Goal: Transaction & Acquisition: Purchase product/service

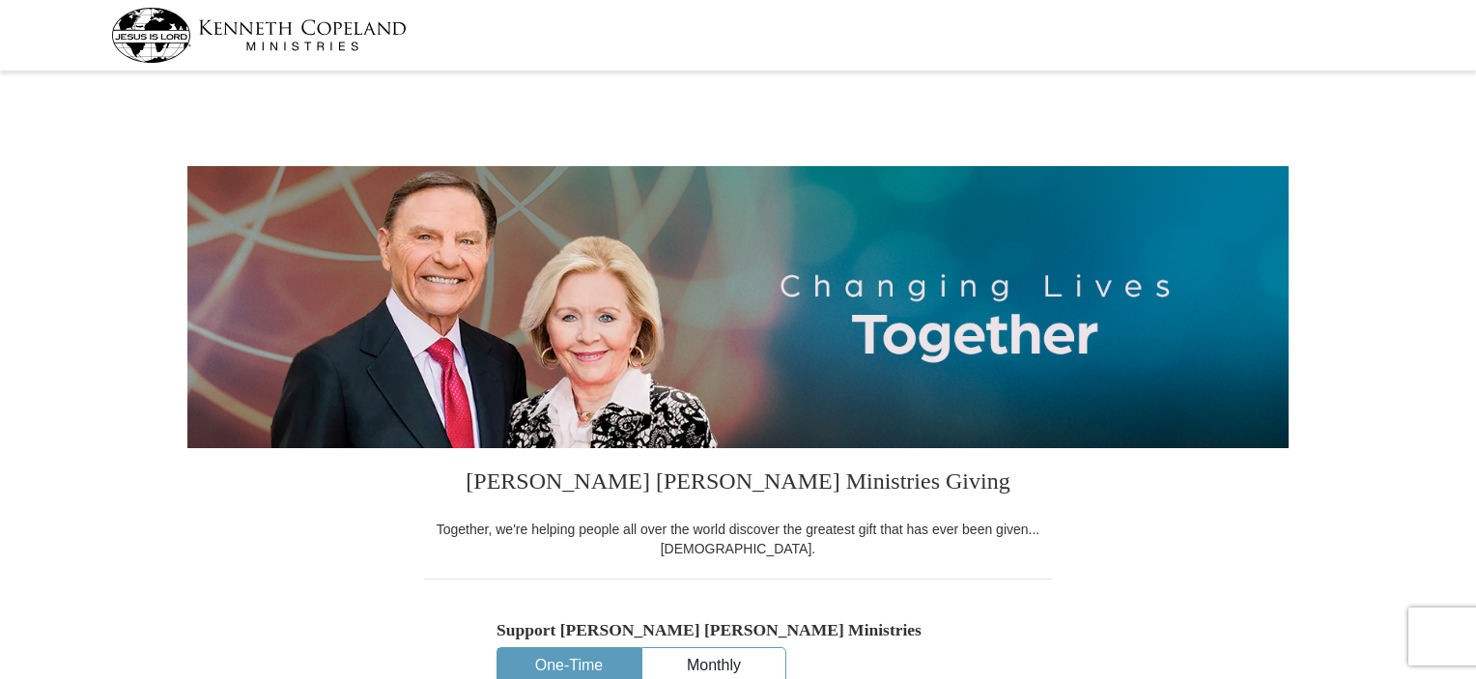
select select "MI"
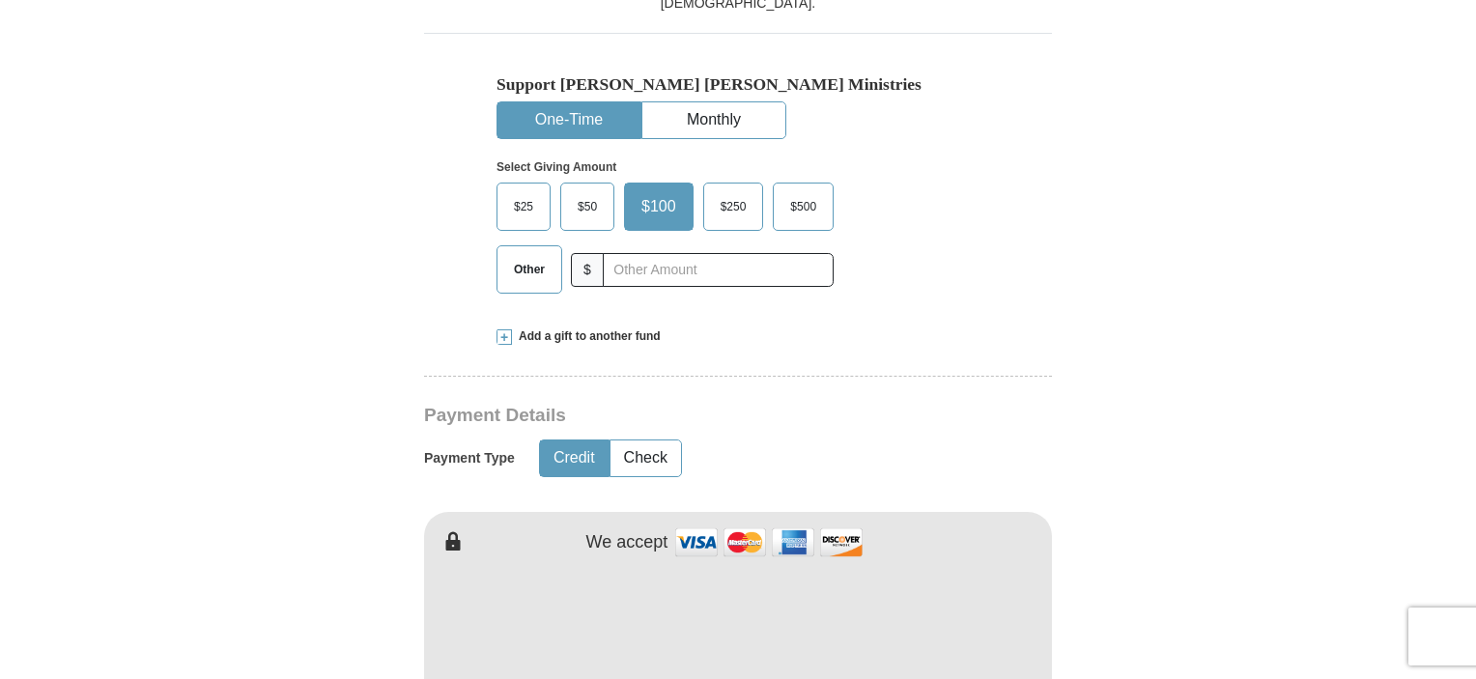
scroll to position [579, 0]
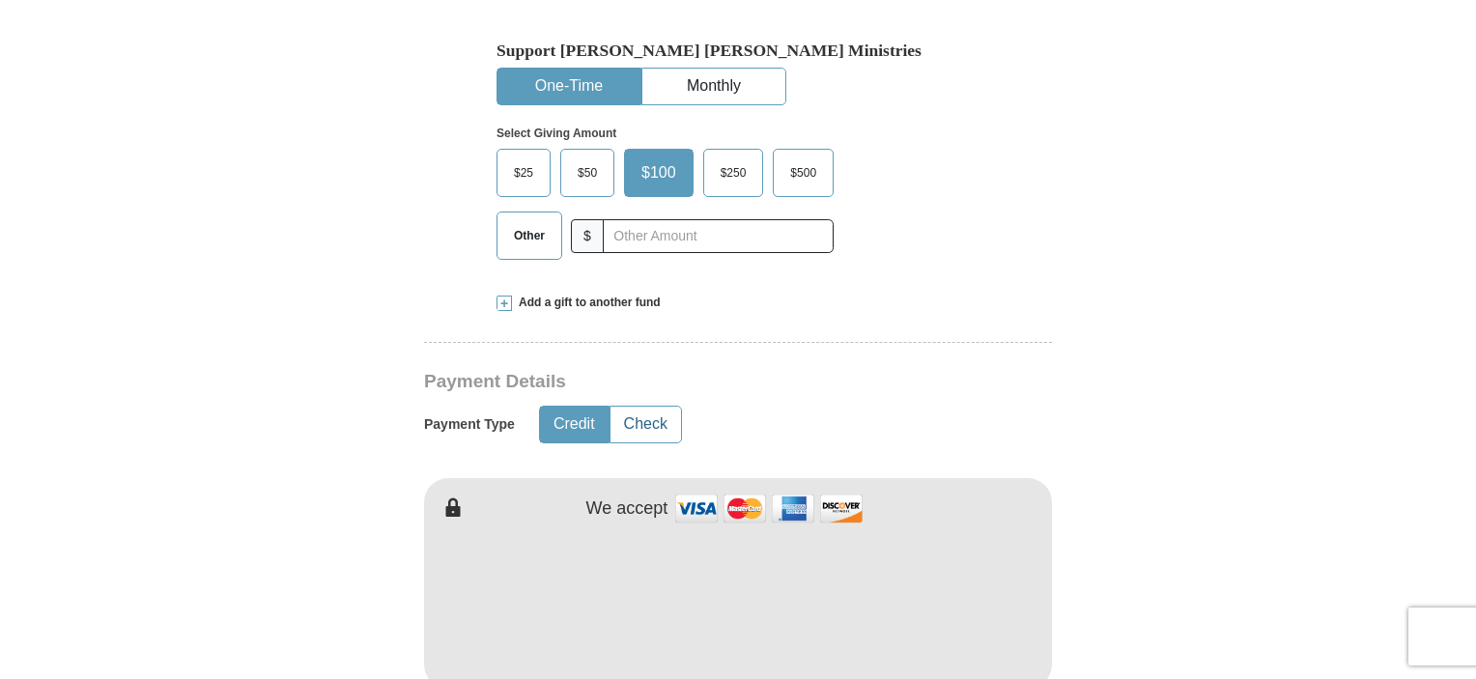
click at [658, 432] on button "Check" at bounding box center [645, 425] width 71 height 36
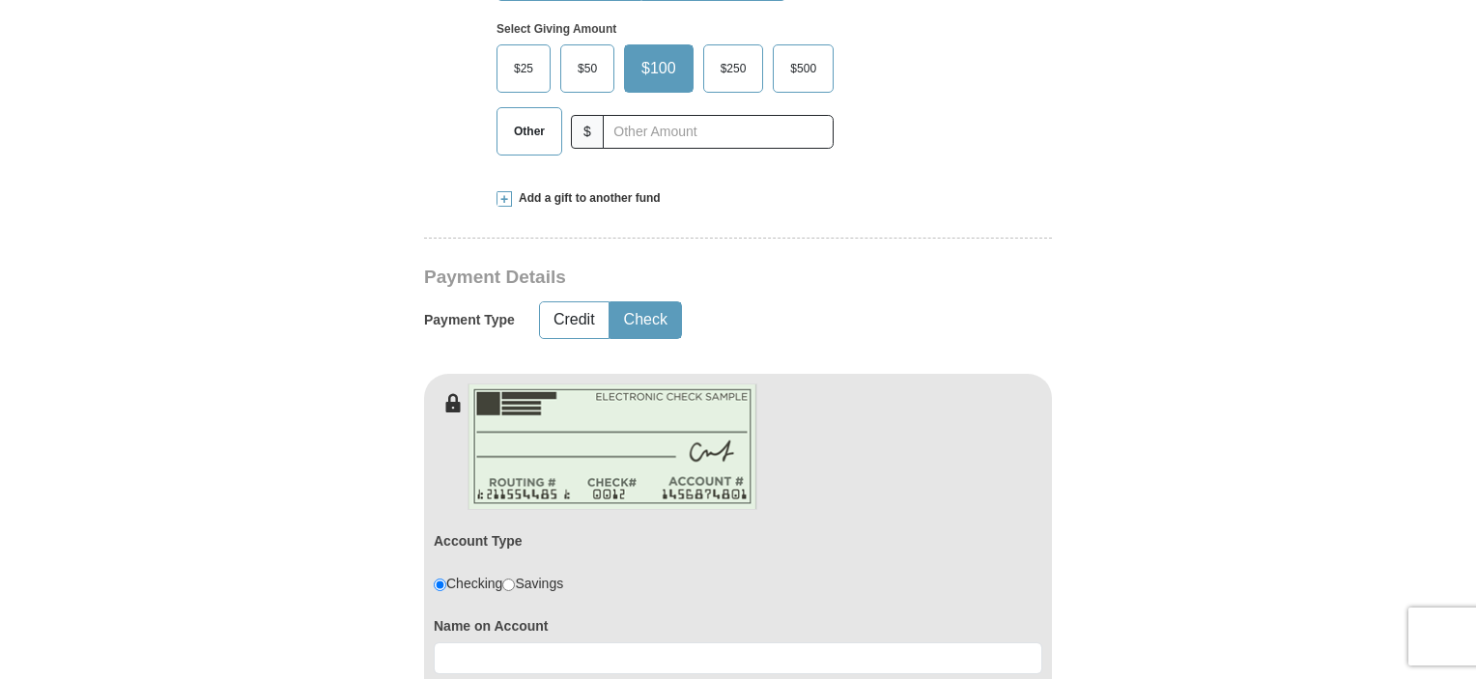
scroll to position [869, 0]
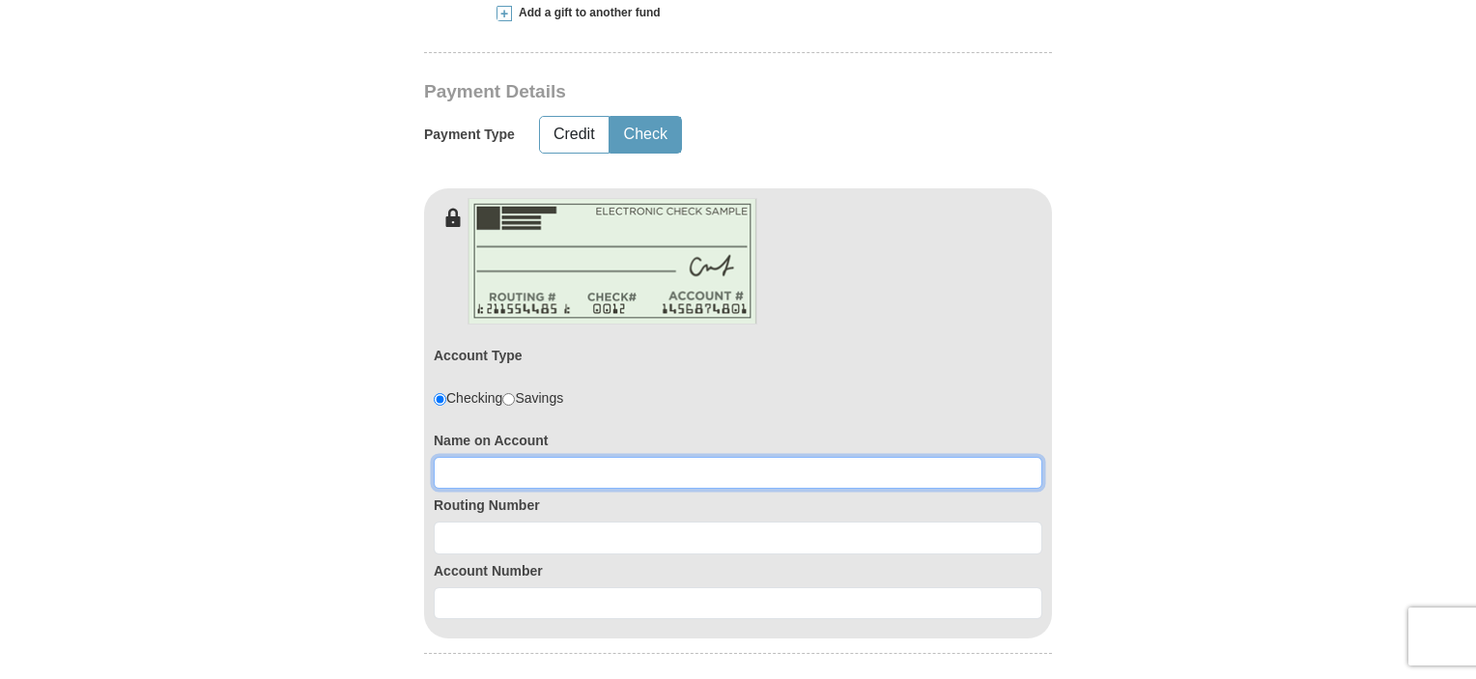
click at [482, 457] on input at bounding box center [738, 473] width 608 height 33
type input "Ruth H. Cousins"
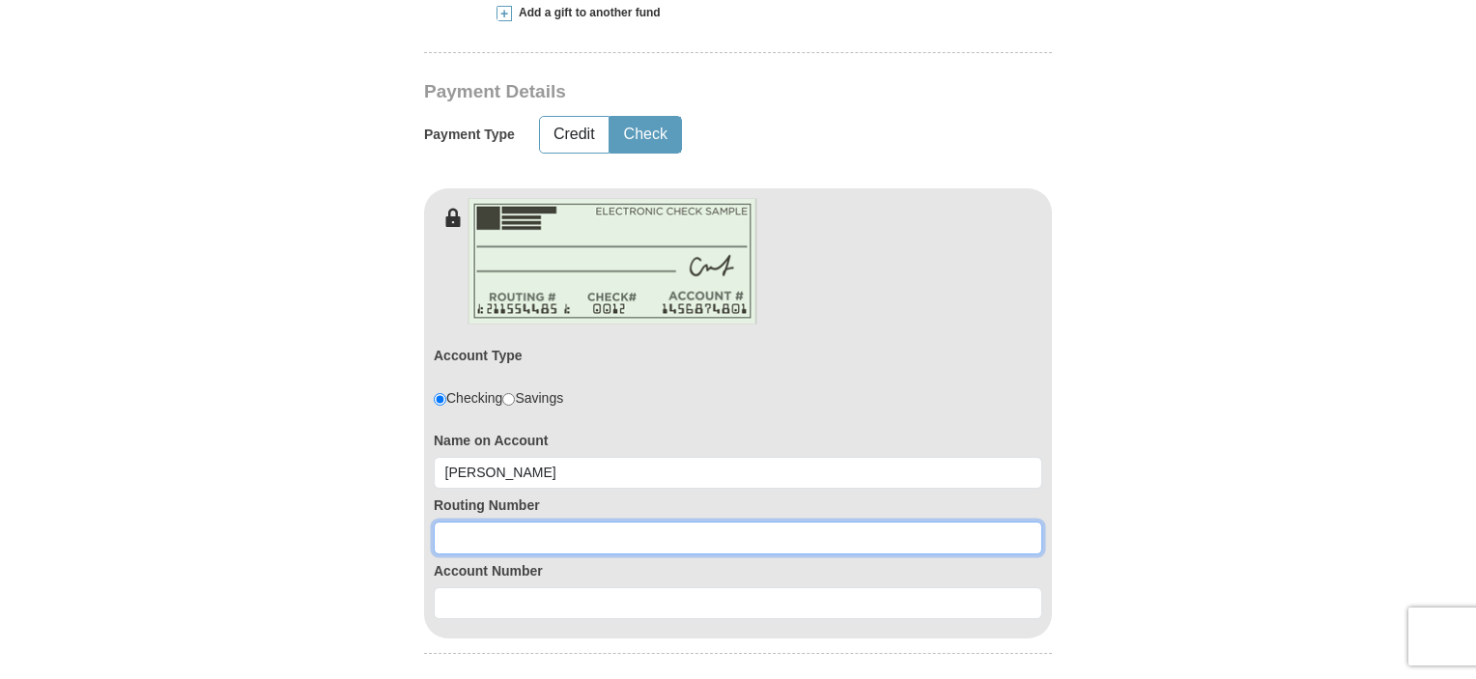
click at [596, 527] on input at bounding box center [738, 538] width 608 height 33
type input "272483808"
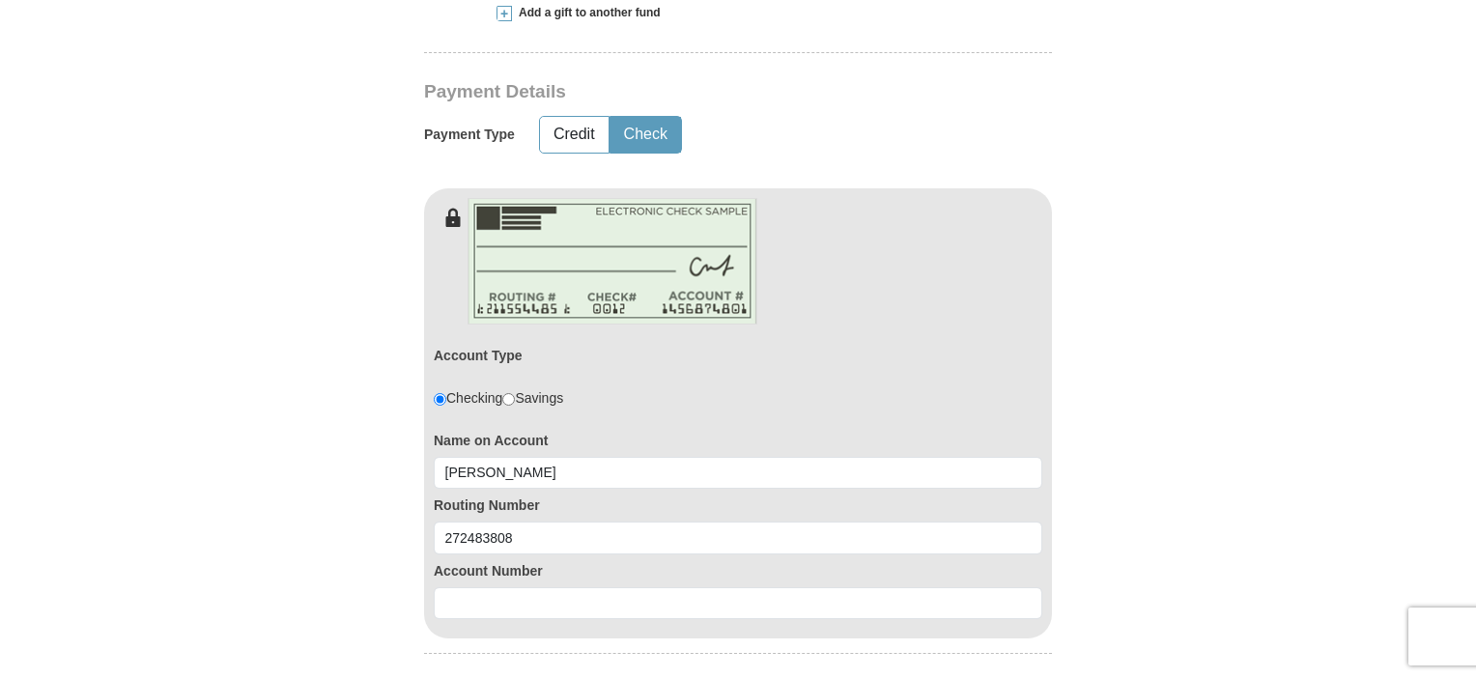
click at [562, 617] on div "Account Type Checking Savings Name on Account Ruth H. Cousins Routing Number 27…" at bounding box center [738, 433] width 628 height 412
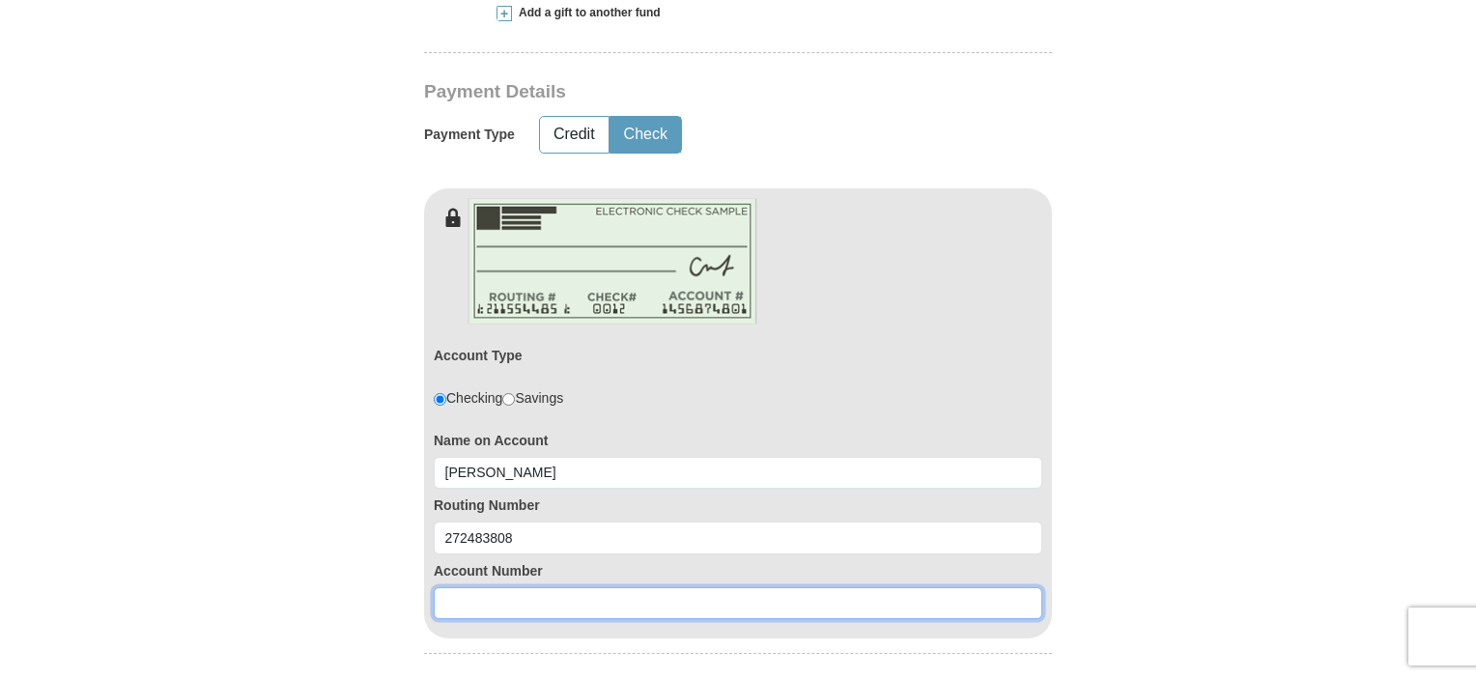
click at [573, 596] on input at bounding box center [738, 603] width 608 height 33
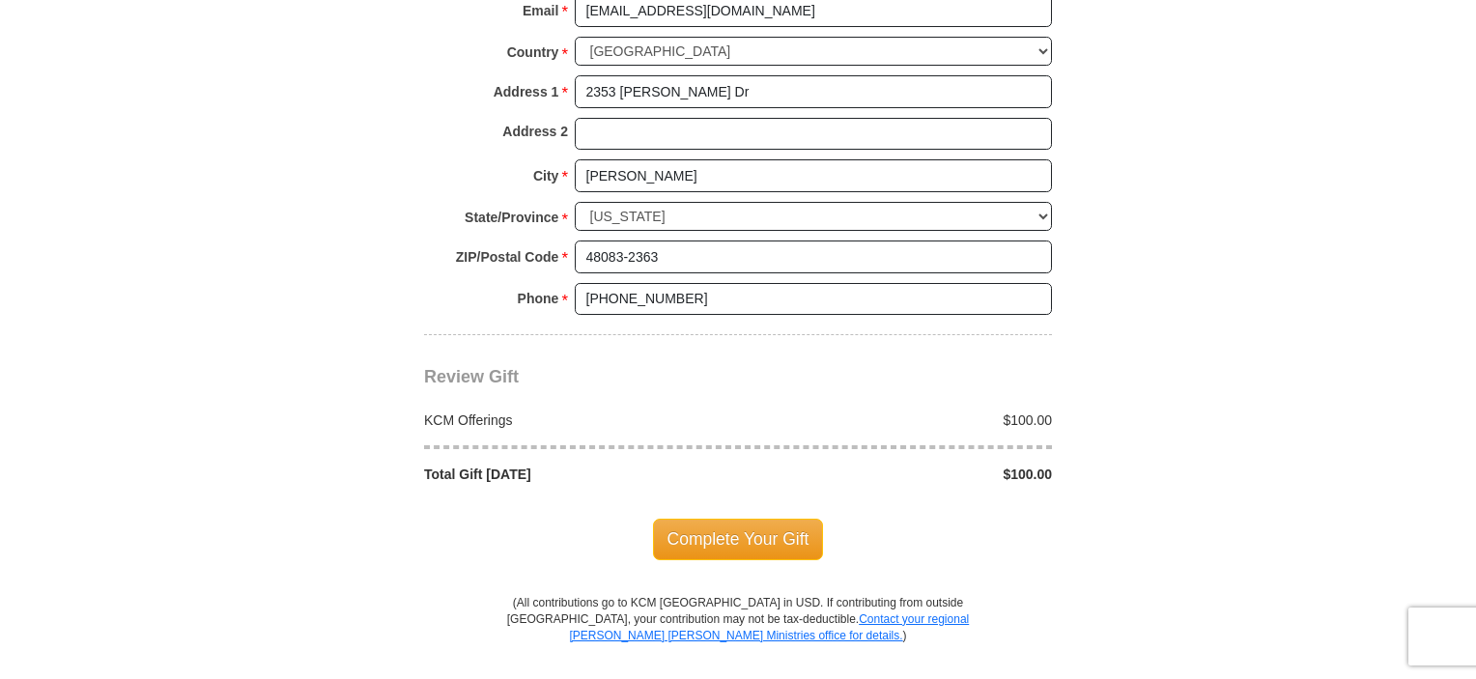
scroll to position [1738, 0]
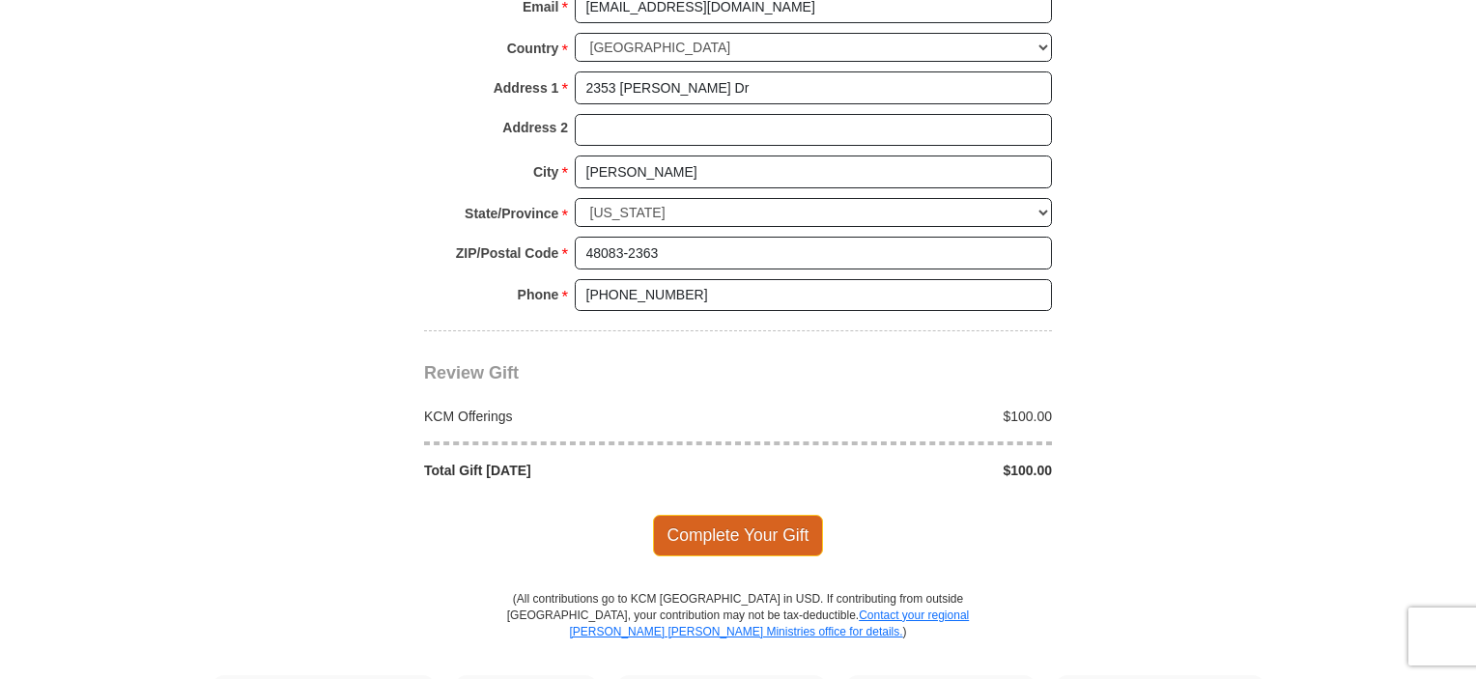
type input "11207480"
click at [773, 531] on span "Complete Your Gift" at bounding box center [738, 535] width 171 height 41
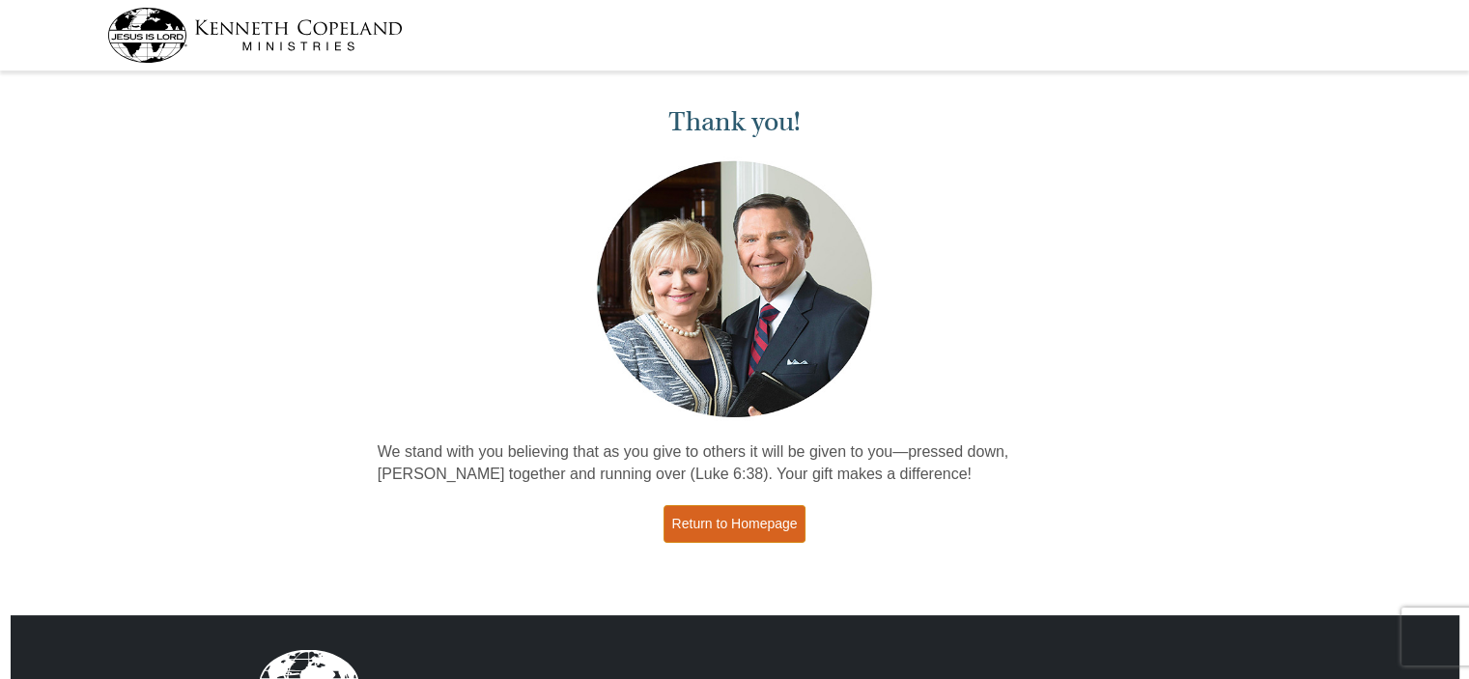
click at [773, 529] on link "Return to Homepage" at bounding box center [735, 524] width 143 height 38
